Goal: Transaction & Acquisition: Obtain resource

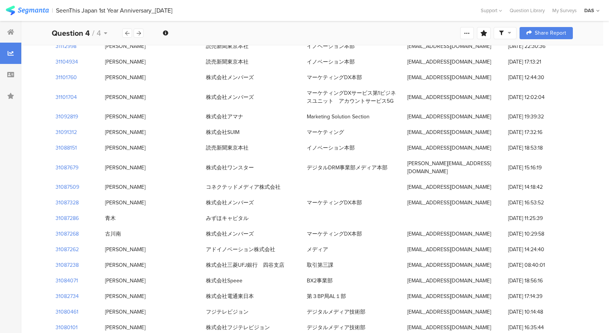
scroll to position [434, 0]
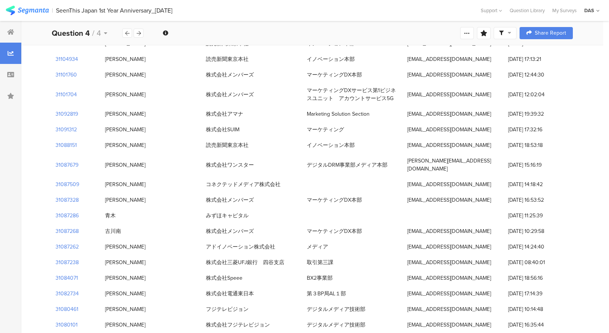
drag, startPoint x: 405, startPoint y: 176, endPoint x: 492, endPoint y: 176, distance: 86.0
click at [492, 192] on div "ichizawa.ryo.2549@members.co.jp" at bounding box center [454, 200] width 101 height 16
copy div "ichizawa.ryo.2549@members.co.jp"
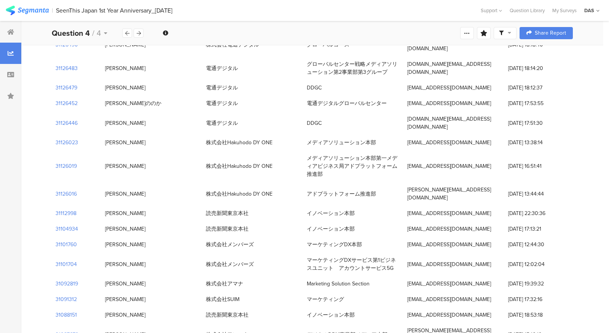
scroll to position [266, 0]
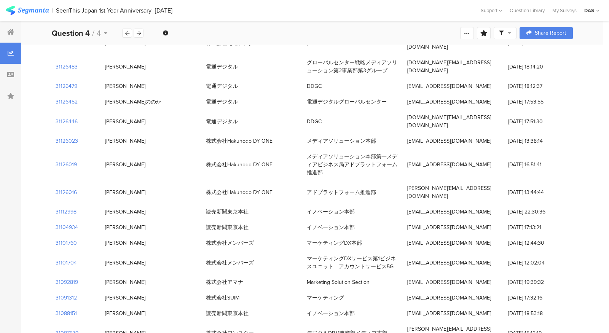
drag, startPoint x: 417, startPoint y: 225, endPoint x: 403, endPoint y: 218, distance: 15.8
click at [403, 235] on div "31101760 中澤翼 株式会社メンバーズ マーケティングDX本部 nakazawa.tsubasa.3694@members.co.jp 28/08/20…" at bounding box center [312, 243] width 521 height 16
click at [418, 239] on div "nakazawa.tsubasa.3694@members.co.jp" at bounding box center [449, 243] width 84 height 8
drag, startPoint x: 413, startPoint y: 228, endPoint x: 406, endPoint y: 221, distance: 9.4
click at [406, 235] on div "nakazawa.tsubasa.3694@members.co.jp" at bounding box center [454, 243] width 101 height 16
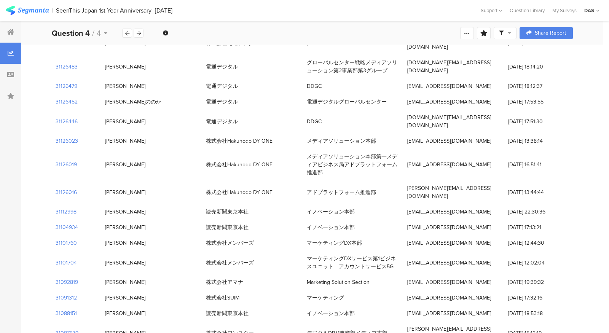
copy div "nakazawa.tsubasa.3694@members.co.jp"
drag, startPoint x: 306, startPoint y: 225, endPoint x: 364, endPoint y: 225, distance: 57.5
click at [364, 235] on div "マーケティングDX本部" at bounding box center [353, 243] width 101 height 16
copy div "マーケティングDX本部"
drag, startPoint x: 106, startPoint y: 223, endPoint x: 120, endPoint y: 223, distance: 13.7
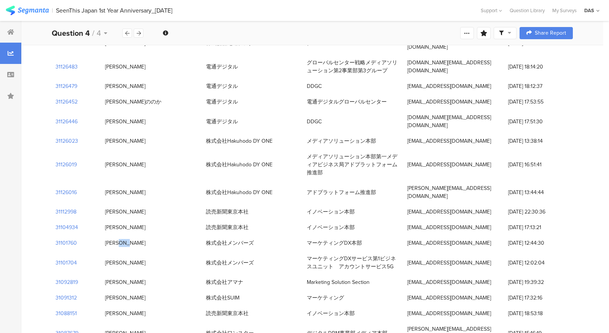
click at [120, 239] on div "中澤翼" at bounding box center [125, 243] width 40 height 8
copy div "中澤翼"
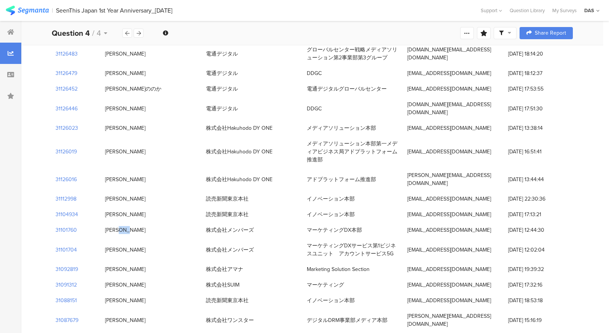
scroll to position [286, 0]
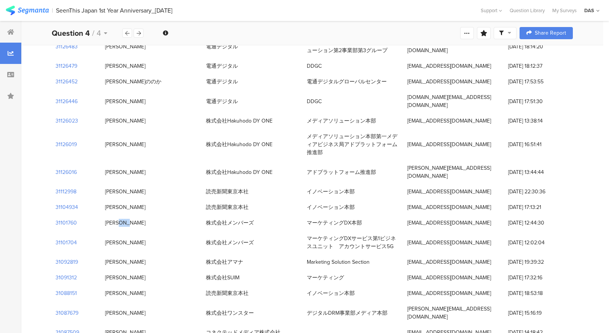
drag, startPoint x: 128, startPoint y: 228, endPoint x: 95, endPoint y: 228, distance: 33.1
click at [95, 231] on div "31101704 飯山未久 株式会社メンバーズ マーケティングDXサービス第1ビジネスユニット　アカウントサービス5G iiyama.miku.4283@me…" at bounding box center [312, 243] width 521 height 24
copy div "飯山未久"
drag, startPoint x: 308, startPoint y: 222, endPoint x: 393, endPoint y: 230, distance: 84.6
click at [393, 235] on div "マーケティングDXサービス第1ビジネスユニット　アカウントサービス5G" at bounding box center [353, 243] width 93 height 16
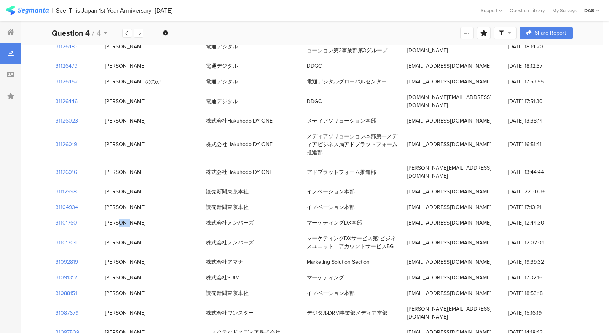
copy div "マーケティングDXサービス第1ビジネスユニット　アカウントサービス5G"
click at [278, 200] on div "読売新聞東京本社" at bounding box center [252, 208] width 101 height 16
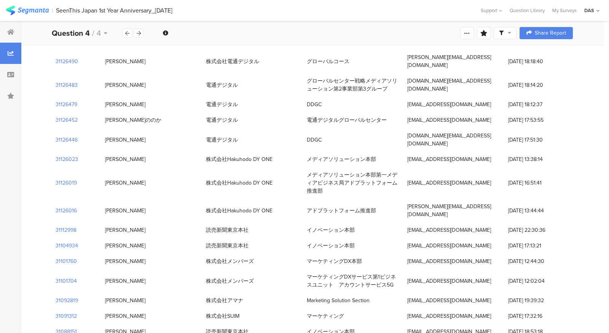
scroll to position [248, 0]
drag, startPoint x: 134, startPoint y: 160, endPoint x: 106, endPoint y: 161, distance: 27.8
click at [106, 175] on div "嘉陽　宗矢" at bounding box center [151, 183] width 101 height 16
copy div "嘉陽　宗矢"
click at [257, 168] on div "31126019 嘉陽　宗矢 株式会社Hakuhodo DY ONE メディアソリューション本部第一メディアビジネス局アドプラットフォーム推進部 soya.k…" at bounding box center [312, 183] width 521 height 32
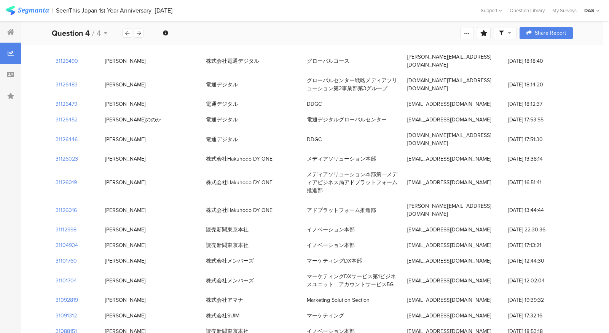
drag, startPoint x: 304, startPoint y: 149, endPoint x: 345, endPoint y: 168, distance: 45.5
click at [345, 168] on div "メディアソリューション本部第一メディアビジネス局アドプラットフォーム推進部" at bounding box center [353, 183] width 101 height 32
copy div "メディアソリューション本部第一メディアビジネス局アドプラットフォーム推進部"
drag, startPoint x: 408, startPoint y: 158, endPoint x: 492, endPoint y: 159, distance: 83.8
click at [492, 175] on div "soya.kayo@hakuhodody-one.co.jp" at bounding box center [454, 183] width 101 height 16
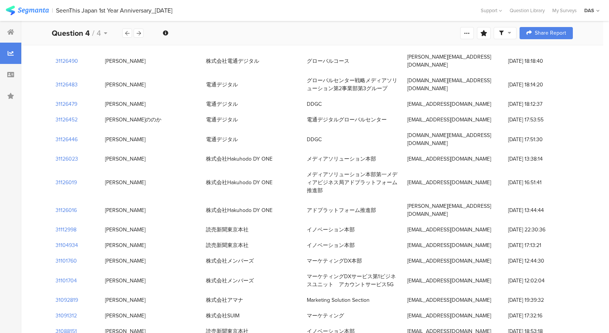
copy div "soya.kayo@hakuhodody-one.co.jp"
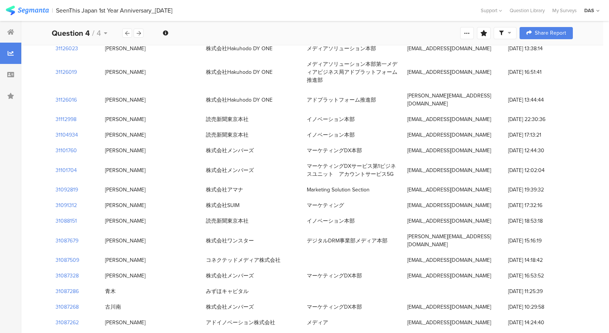
scroll to position [362, 0]
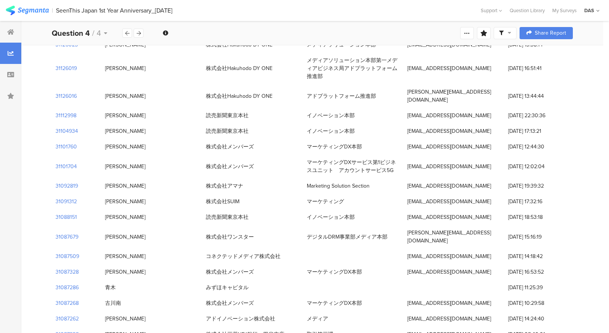
drag, startPoint x: 121, startPoint y: 280, endPoint x: 106, endPoint y: 280, distance: 15.6
click at [106, 295] on div "古川南" at bounding box center [151, 303] width 101 height 16
copy div "古川南"
drag, startPoint x: 124, startPoint y: 249, endPoint x: 105, endPoint y: 248, distance: 18.7
click at [105, 264] on div "市沢良" at bounding box center [151, 272] width 101 height 16
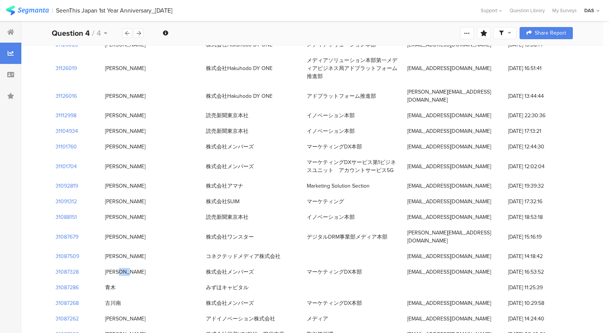
drag, startPoint x: 407, startPoint y: 281, endPoint x: 500, endPoint y: 279, distance: 93.7
click at [500, 295] on div "furukawa.minami.4839@members.co.jp" at bounding box center [454, 303] width 101 height 16
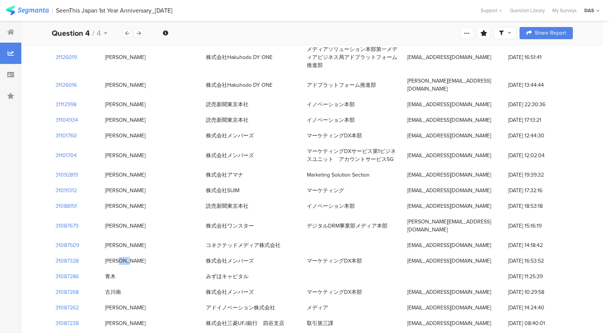
scroll to position [376, 0]
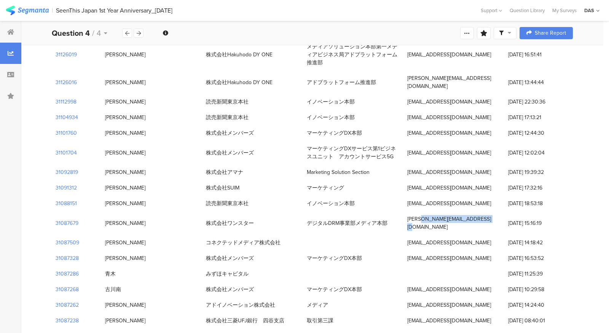
drag, startPoint x: 408, startPoint y: 202, endPoint x: 471, endPoint y: 206, distance: 63.3
click at [471, 211] on div "kazuki.komata@one-star.jp" at bounding box center [454, 223] width 101 height 24
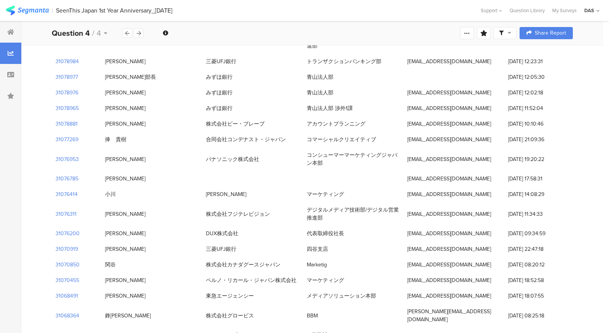
scroll to position [1183, 0]
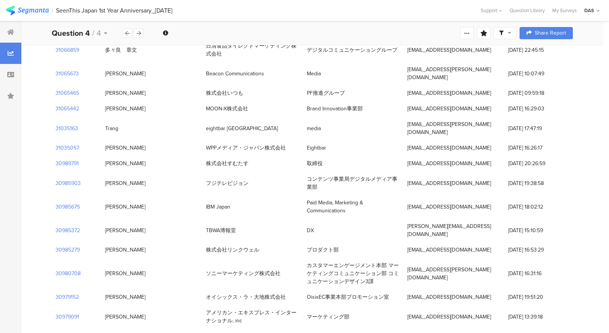
click at [279, 156] on div "株式会社すむたす" at bounding box center [252, 164] width 101 height 16
click at [464, 32] on icon at bounding box center [467, 33] width 6 height 6
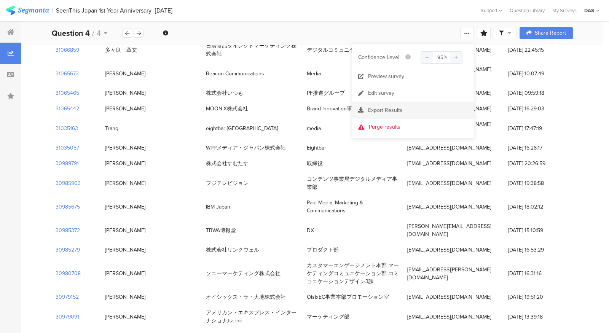
click at [386, 112] on span "Export Results" at bounding box center [385, 110] width 34 height 8
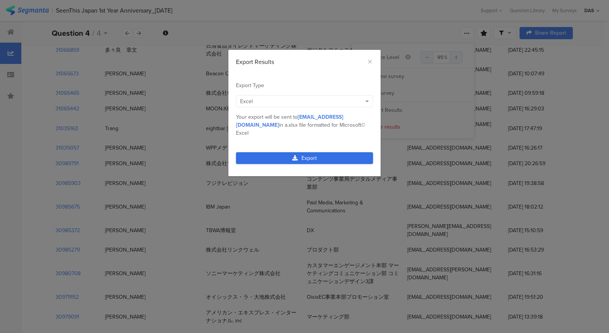
click at [326, 152] on link "Export" at bounding box center [304, 158] width 137 height 12
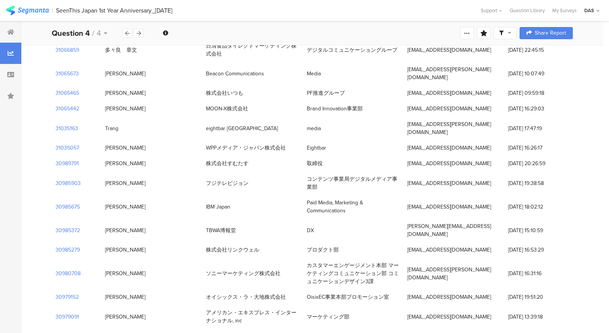
drag, startPoint x: 228, startPoint y: 179, endPoint x: 274, endPoint y: 179, distance: 46.1
click at [274, 242] on div "株式会社リンクウェル" at bounding box center [252, 250] width 101 height 16
click at [269, 242] on div "株式会社リンクウェル" at bounding box center [252, 250] width 101 height 16
drag, startPoint x: 206, startPoint y: 178, endPoint x: 281, endPoint y: 178, distance: 74.6
click at [281, 242] on div "株式会社リンクウェル" at bounding box center [252, 250] width 101 height 16
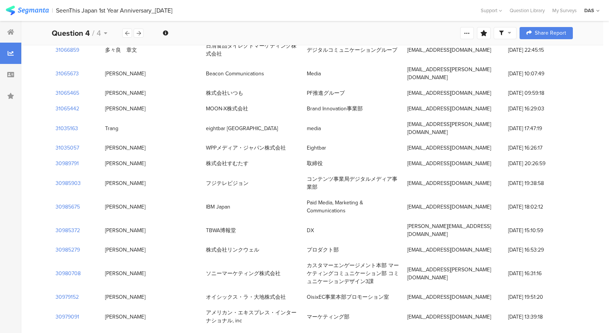
click at [178, 199] on div "Akiko Sanagi" at bounding box center [151, 207] width 101 height 16
drag, startPoint x: 402, startPoint y: 181, endPoint x: 468, endPoint y: 179, distance: 66.3
click at [468, 242] on div "30985279 加賀谷淳 株式会社リンクウェル プロダクト部 jun_kagaya@linc-well.com 07/08/2025 at 16:53:29" at bounding box center [312, 250] width 521 height 16
drag, startPoint x: 402, startPoint y: 102, endPoint x: 464, endPoint y: 102, distance: 61.7
click at [464, 156] on div "30989791 伊藤友也 株式会社すむたす 取締役 ito.tomoya16@gmail.com 08/08/2025 at 20:26:59" at bounding box center [312, 164] width 521 height 16
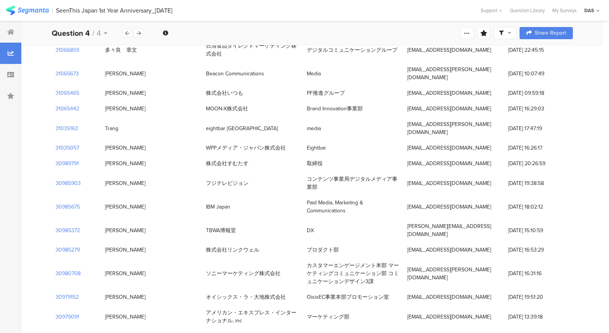
scroll to position [1155, 0]
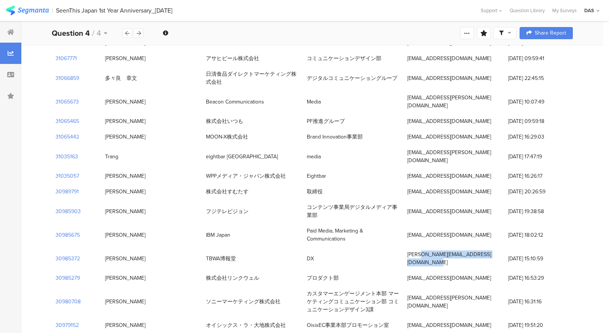
drag, startPoint x: 407, startPoint y: 192, endPoint x: 498, endPoint y: 192, distance: 91.8
click at [498, 247] on div "yoshiki.okayasu@tbwahakuhodo.co.jp" at bounding box center [454, 259] width 101 height 24
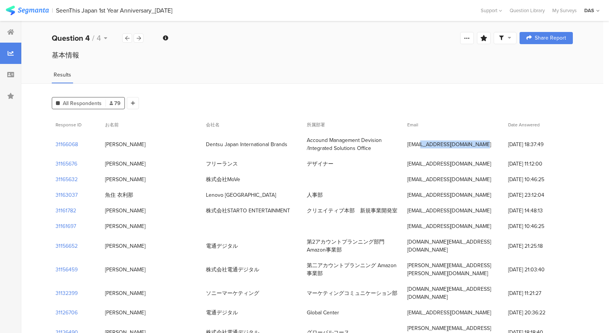
drag, startPoint x: 409, startPoint y: 145, endPoint x: 472, endPoint y: 142, distance: 63.7
click at [472, 142] on div "azusa.sutoh@dentsu.com" at bounding box center [454, 145] width 101 height 16
copy div "azusa.sutoh@dentsu.com"
